Goal: Transaction & Acquisition: Purchase product/service

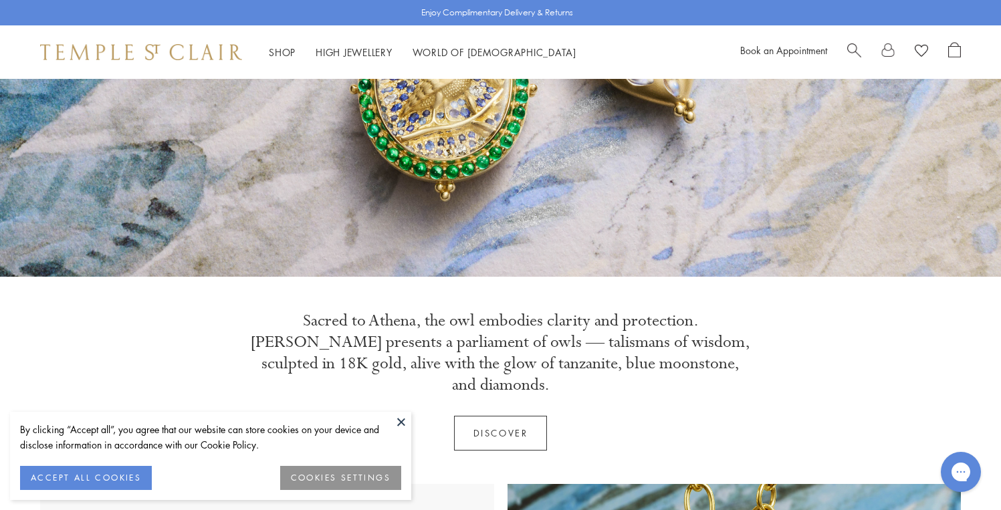
scroll to position [290, 0]
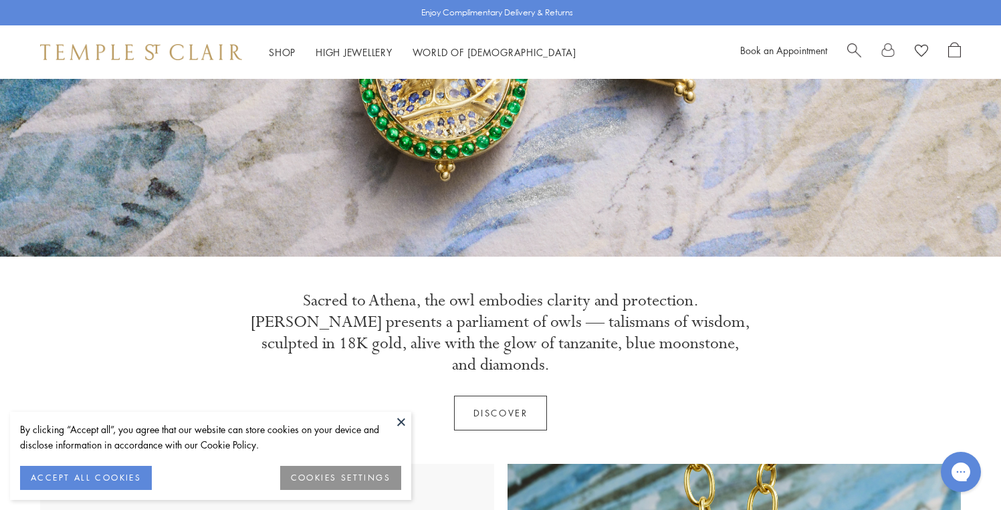
click at [520, 396] on link "Discover" at bounding box center [501, 413] width 94 height 35
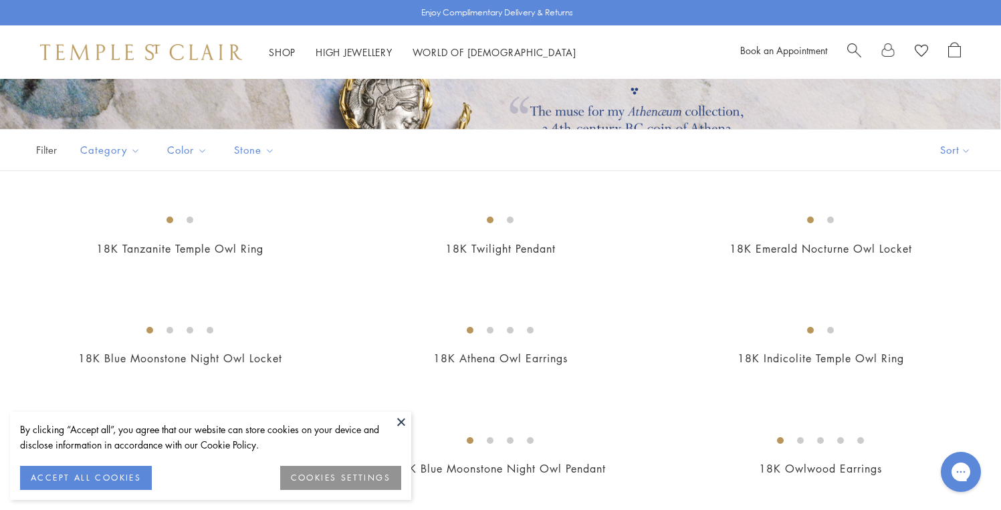
scroll to position [219, 0]
click at [108, 481] on button "ACCEPT ALL COOKIES" at bounding box center [86, 478] width 132 height 24
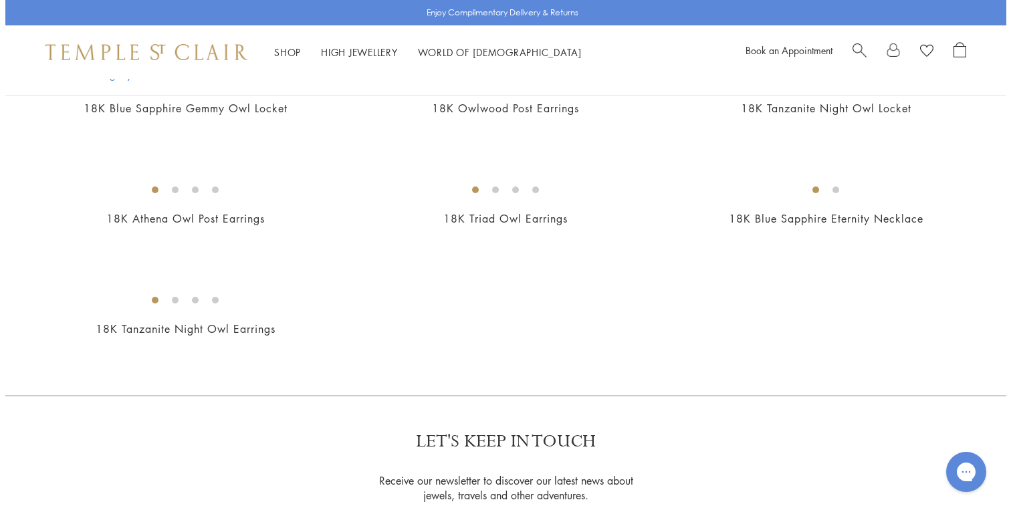
scroll to position [802, 0]
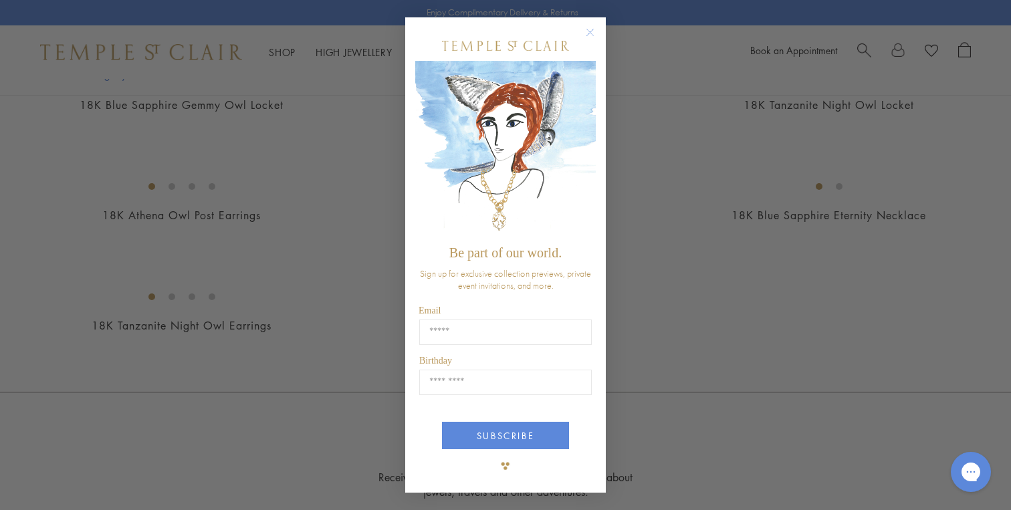
click at [589, 33] on circle "Close dialog" at bounding box center [590, 32] width 16 height 16
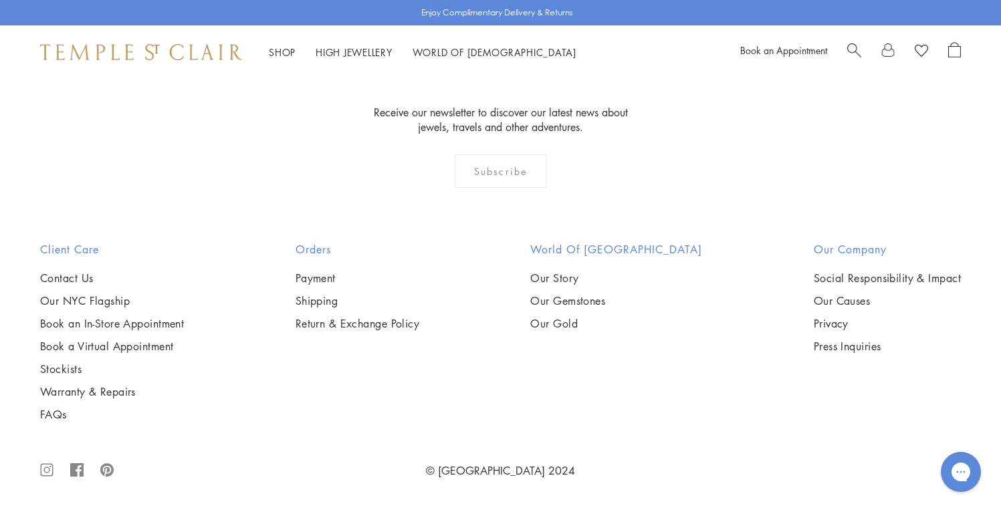
scroll to position [1997, 0]
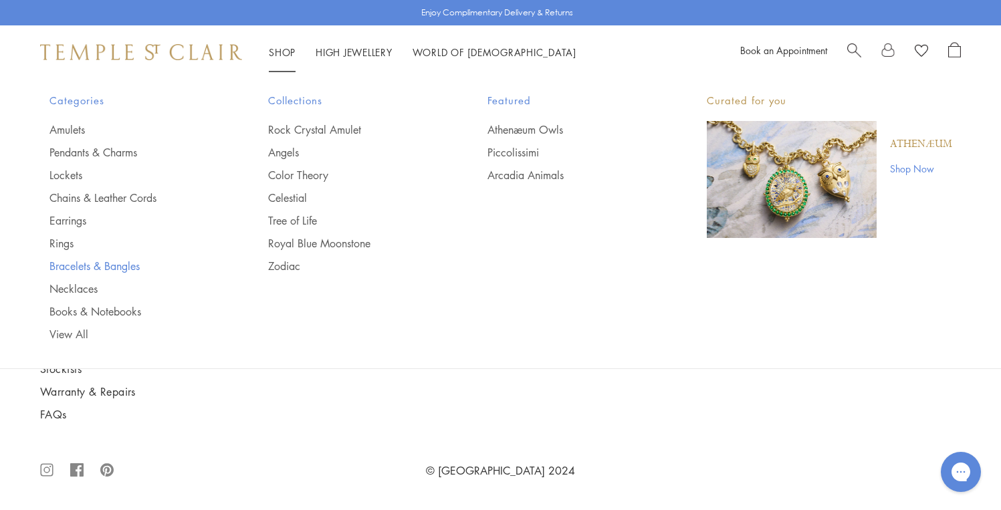
click at [86, 261] on link "Bracelets & Bangles" at bounding box center [132, 266] width 166 height 15
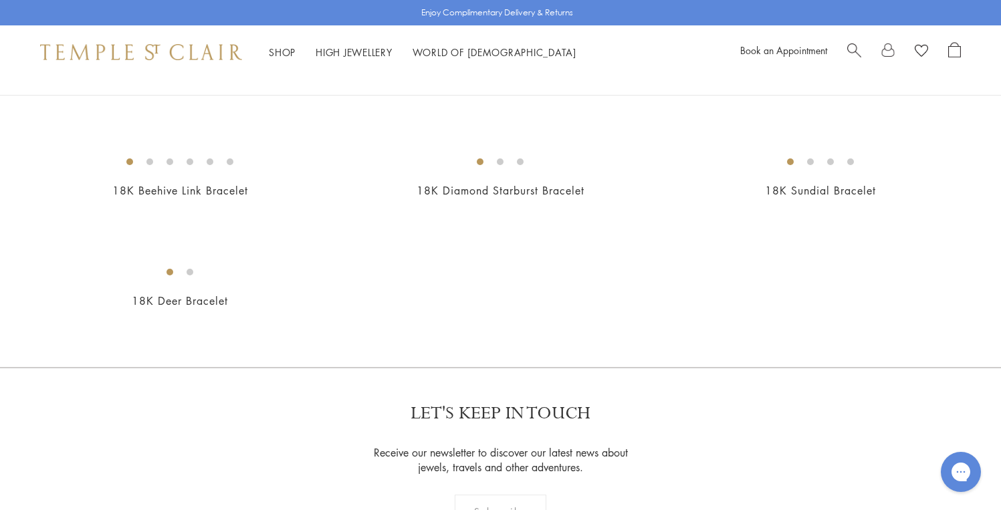
scroll to position [1334, 0]
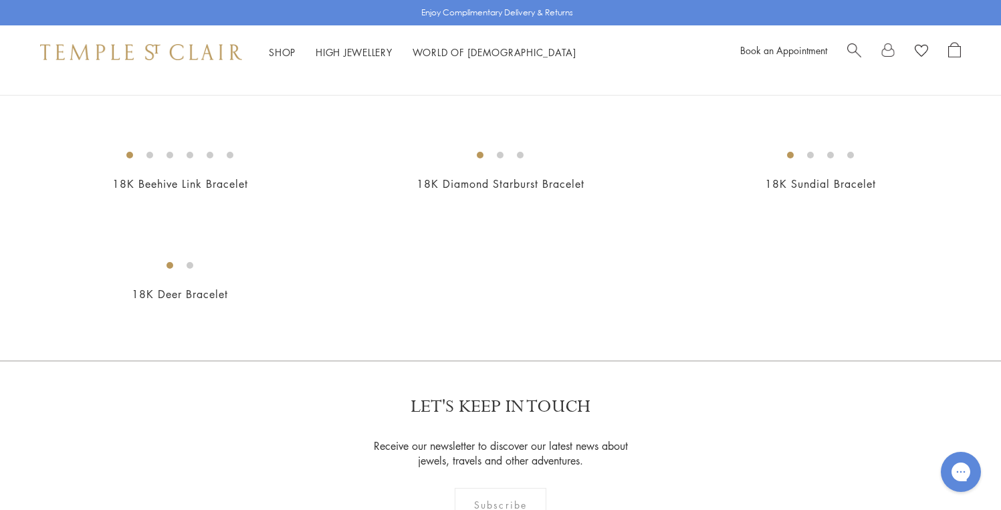
click at [0, 0] on img at bounding box center [0, 0] width 0 height 0
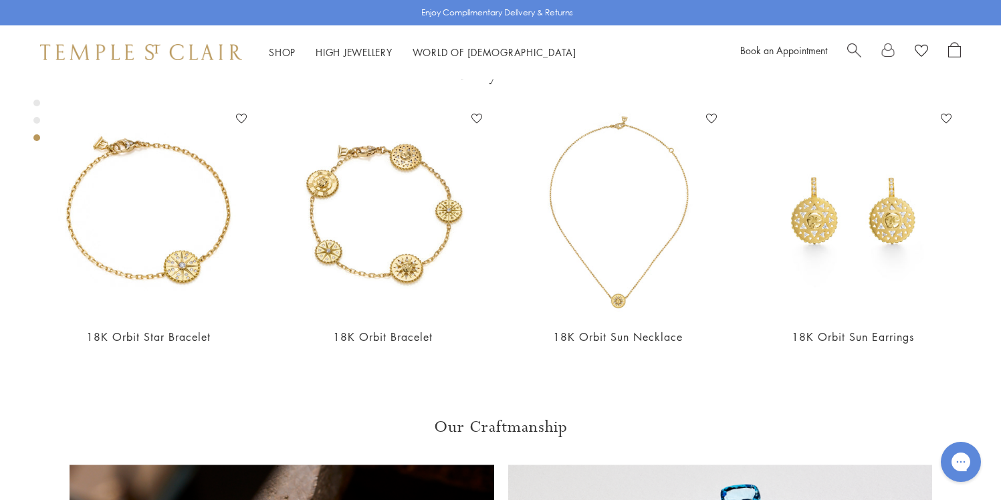
scroll to position [1685, 0]
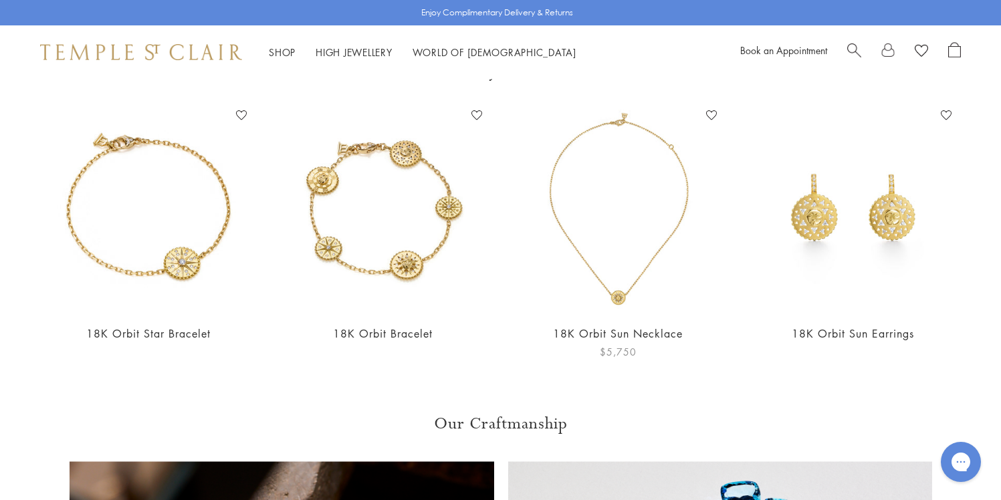
click at [615, 238] on img at bounding box center [618, 209] width 208 height 208
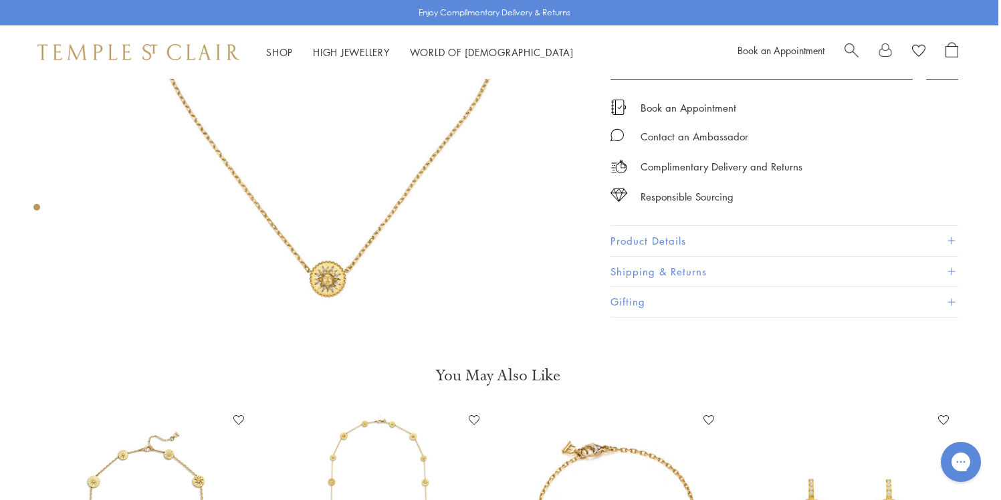
scroll to position [0, 3]
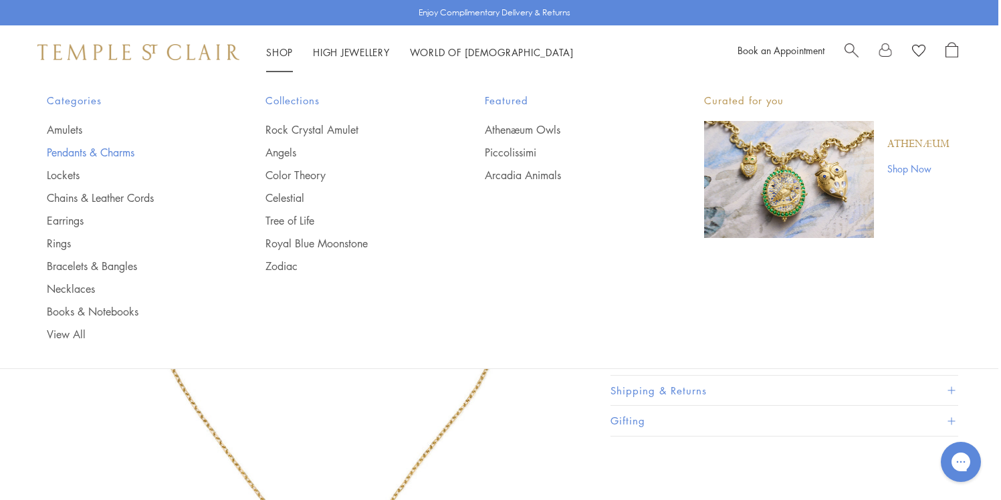
click at [86, 149] on link "Pendants & Charms" at bounding box center [130, 152] width 166 height 15
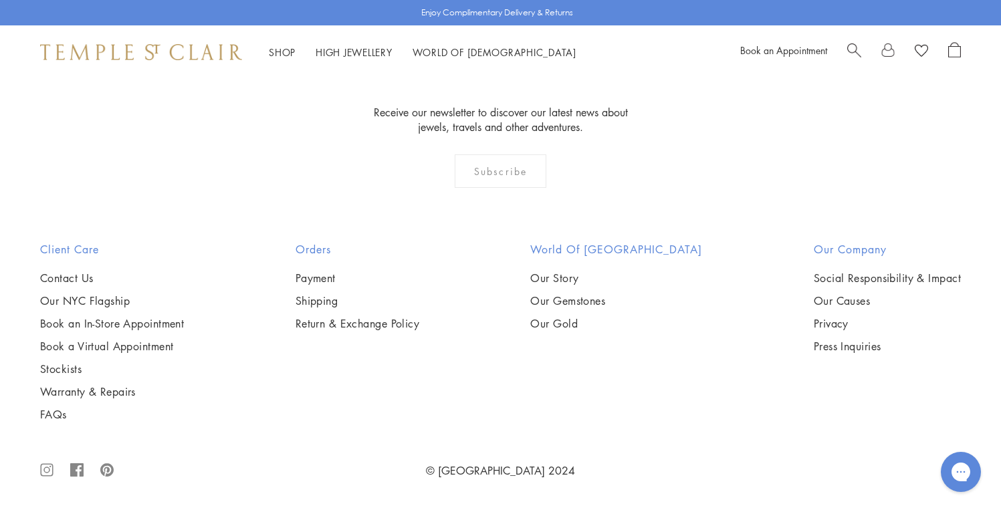
scroll to position [7729, 0]
click at [0, 0] on img at bounding box center [0, 0] width 0 height 0
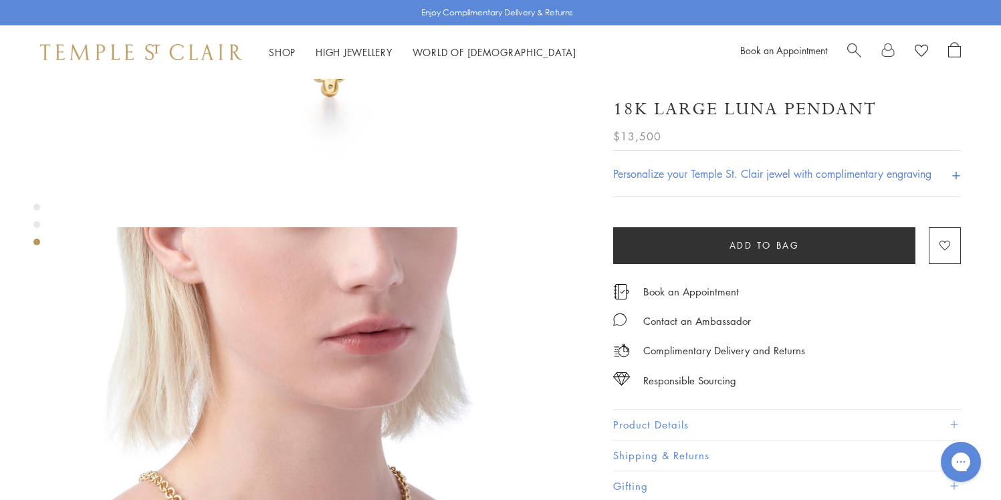
scroll to position [889, 0]
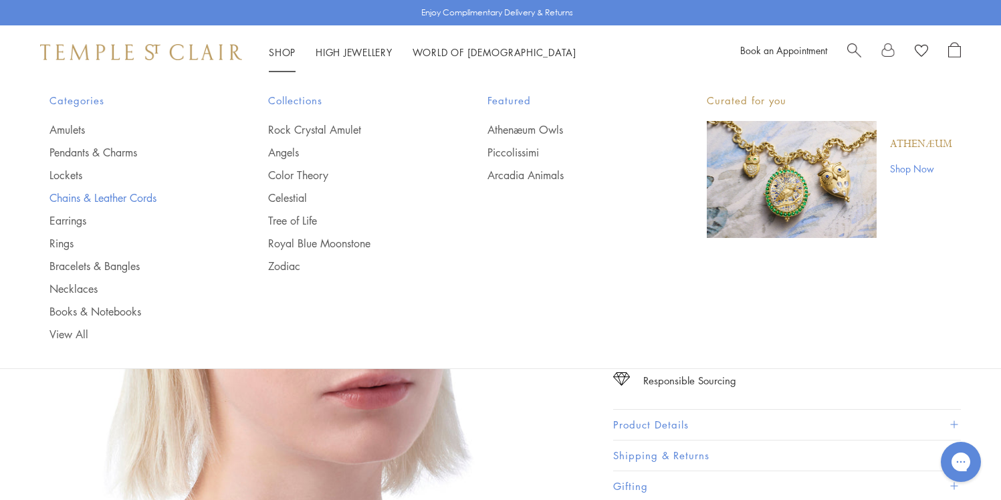
click at [92, 197] on link "Chains & Leather Cords" at bounding box center [132, 198] width 166 height 15
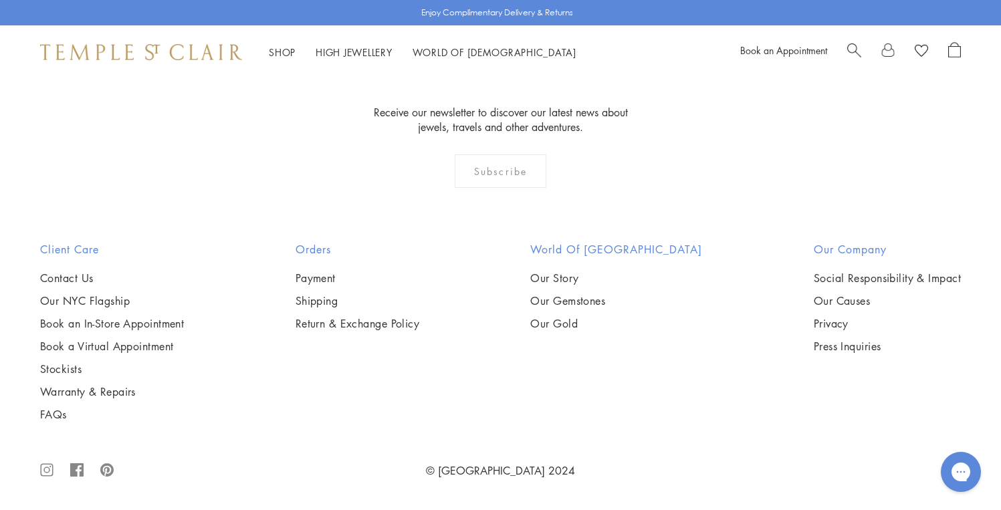
scroll to position [2003, 0]
